Goal: Download file/media

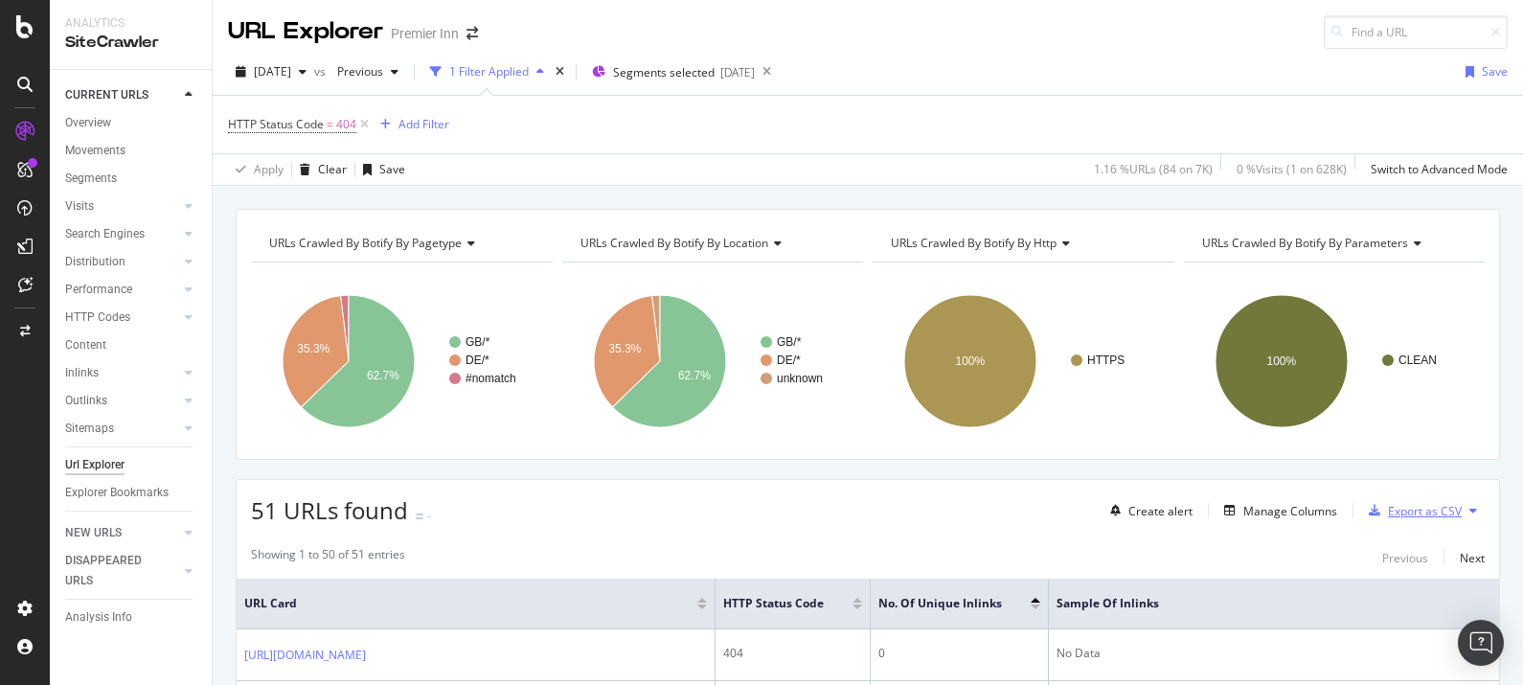
click at [1435, 513] on div "Export as CSV" at bounding box center [1425, 511] width 74 height 16
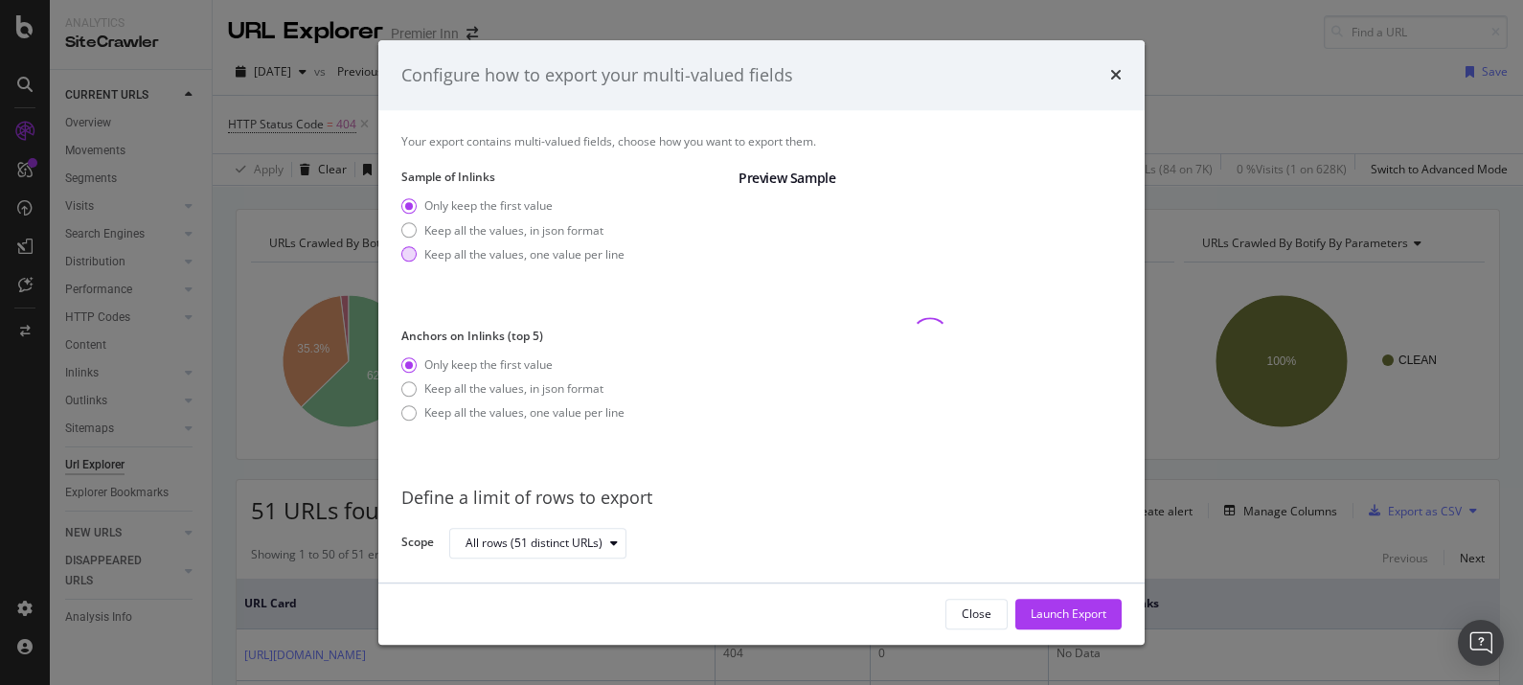
click at [407, 250] on div "modal" at bounding box center [408, 254] width 15 height 15
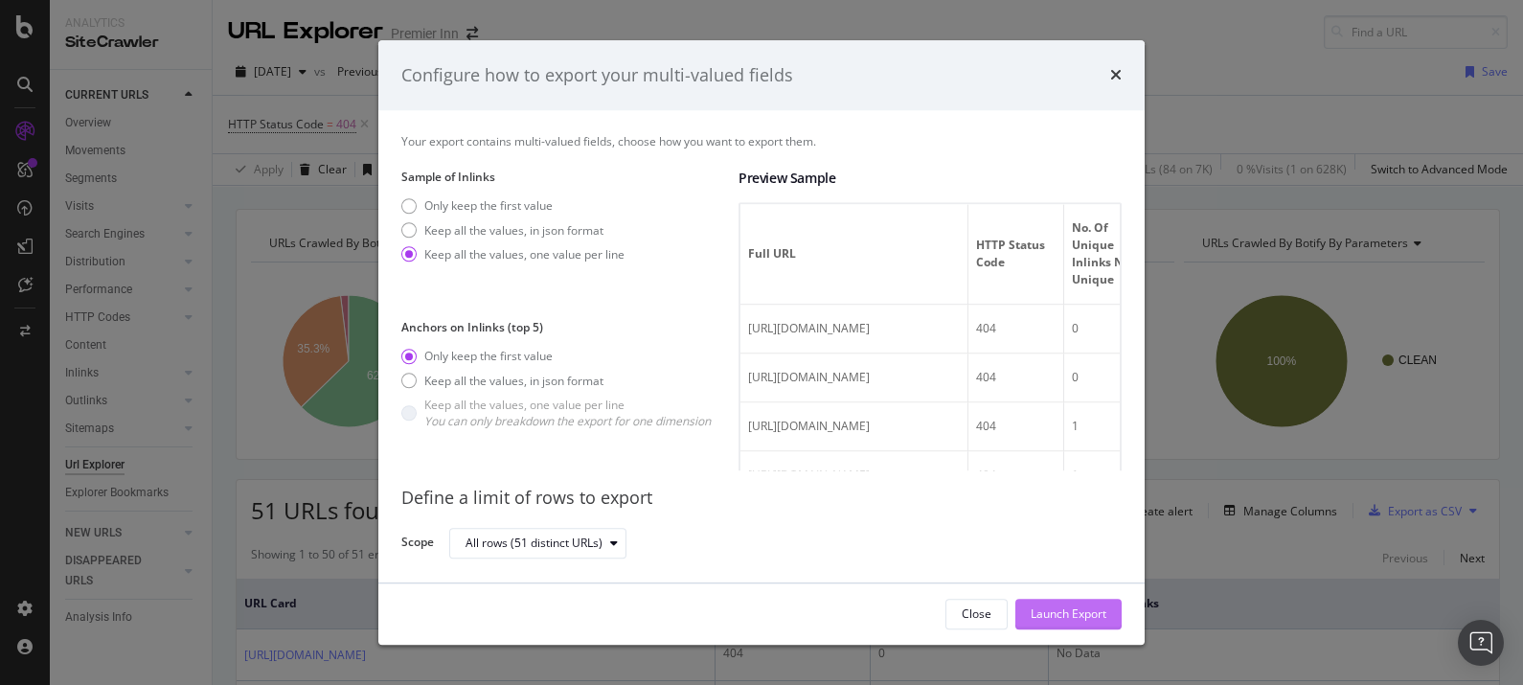
click at [1061, 604] on div "Launch Export" at bounding box center [1069, 614] width 76 height 29
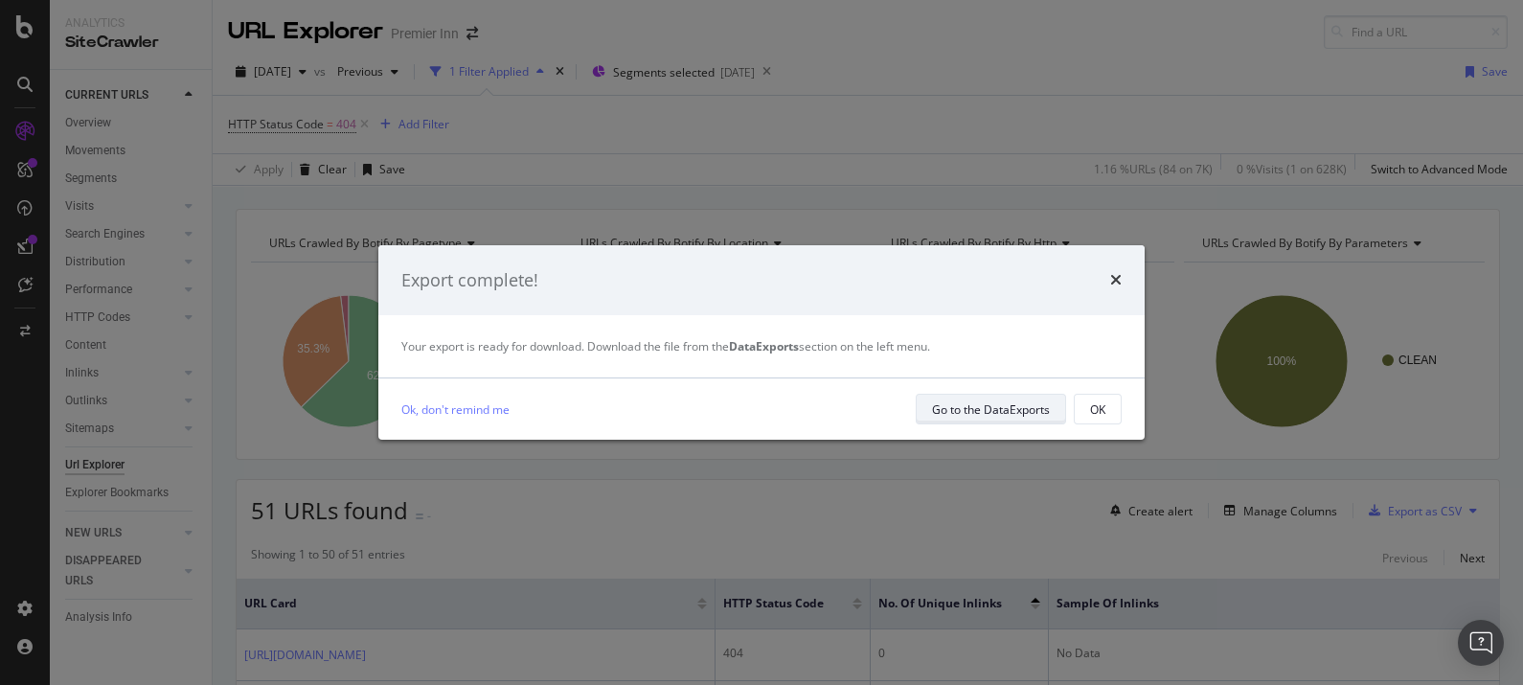
click at [982, 398] on div "Go to the DataExports" at bounding box center [991, 409] width 118 height 27
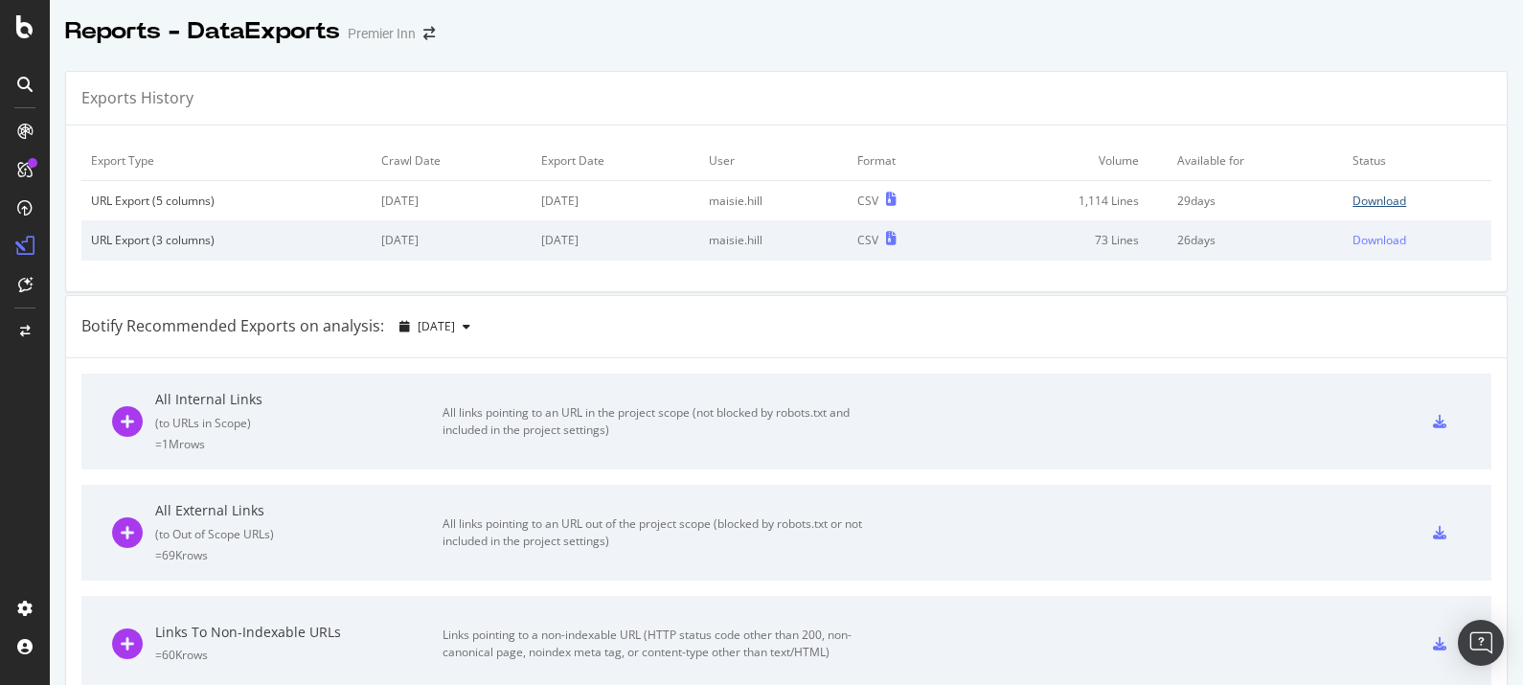
click at [1359, 195] on div "Download" at bounding box center [1380, 201] width 54 height 16
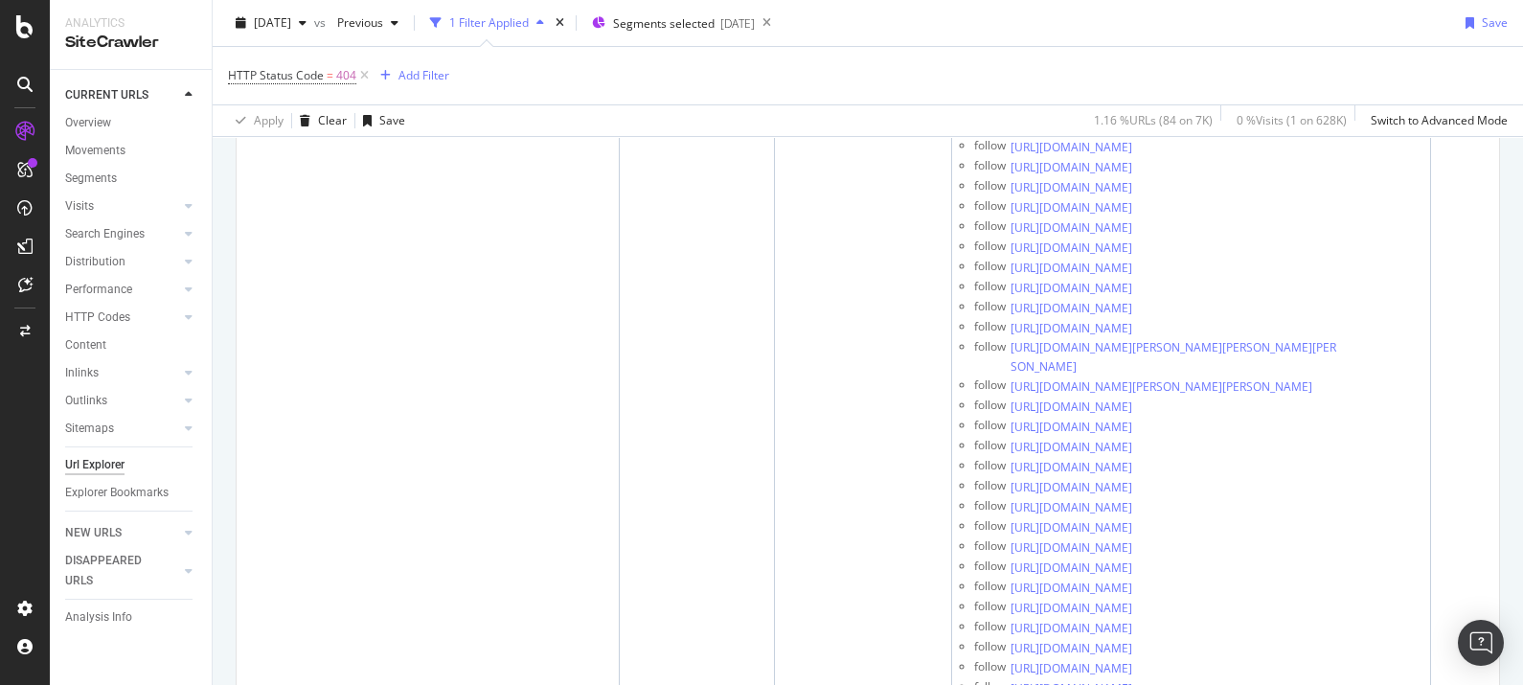
scroll to position [8891, 0]
